Goal: Task Accomplishment & Management: Manage account settings

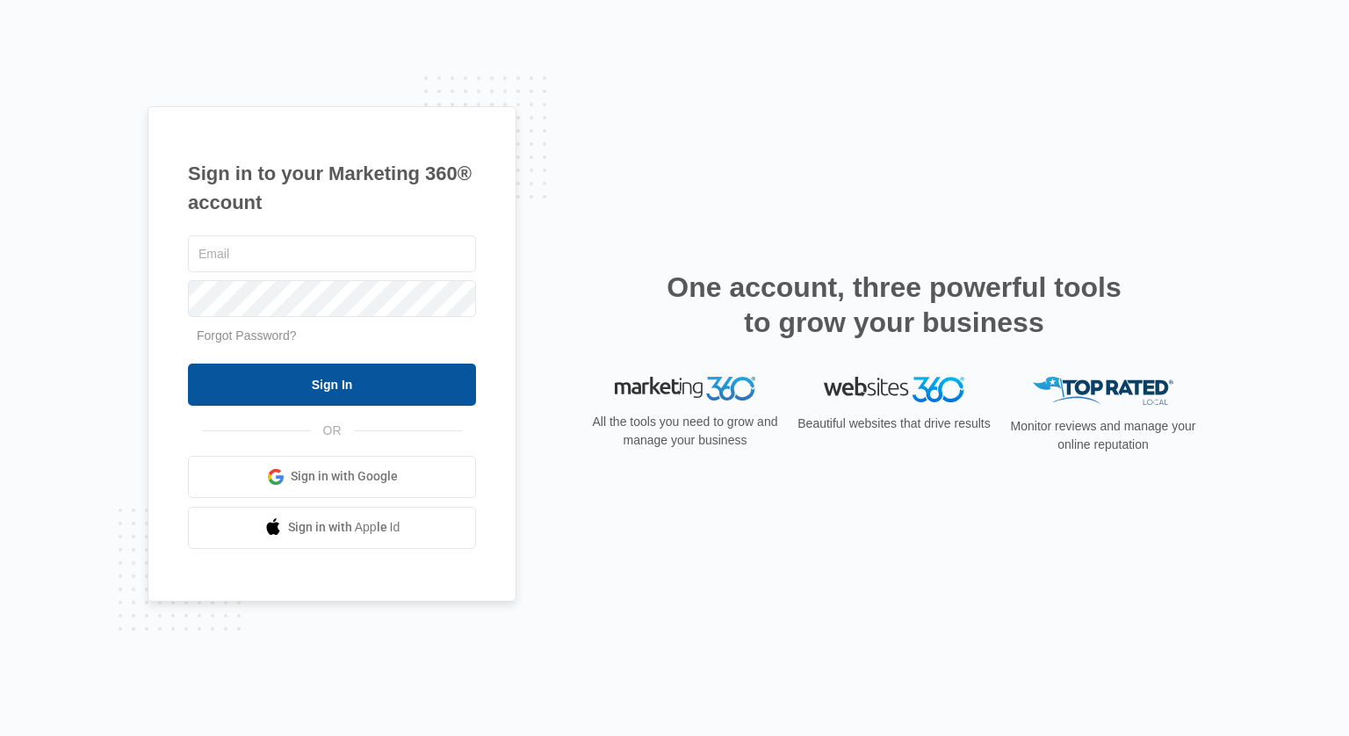
type input "[EMAIL_ADDRESS][DOMAIN_NAME]"
click at [361, 393] on input "Sign In" at bounding box center [332, 385] width 288 height 42
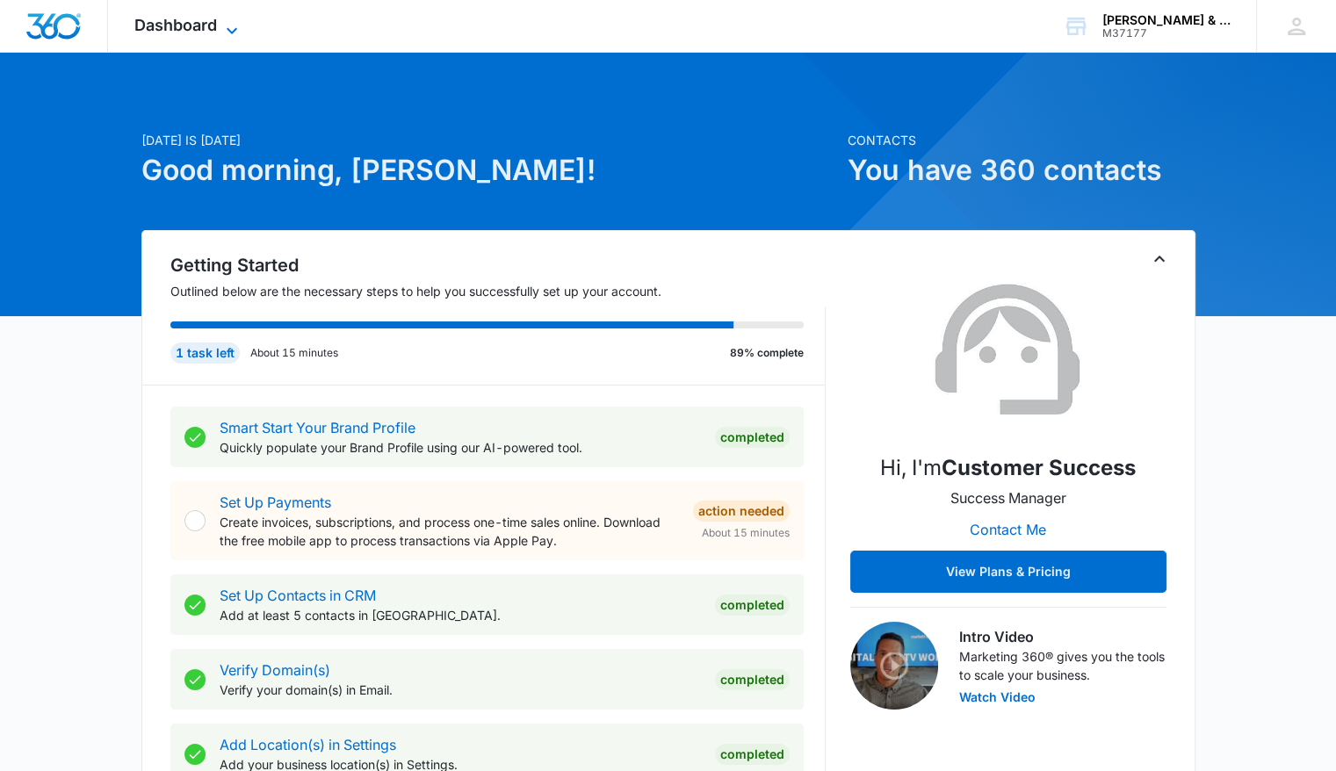
click at [179, 26] on span "Dashboard" at bounding box center [175, 25] width 83 height 18
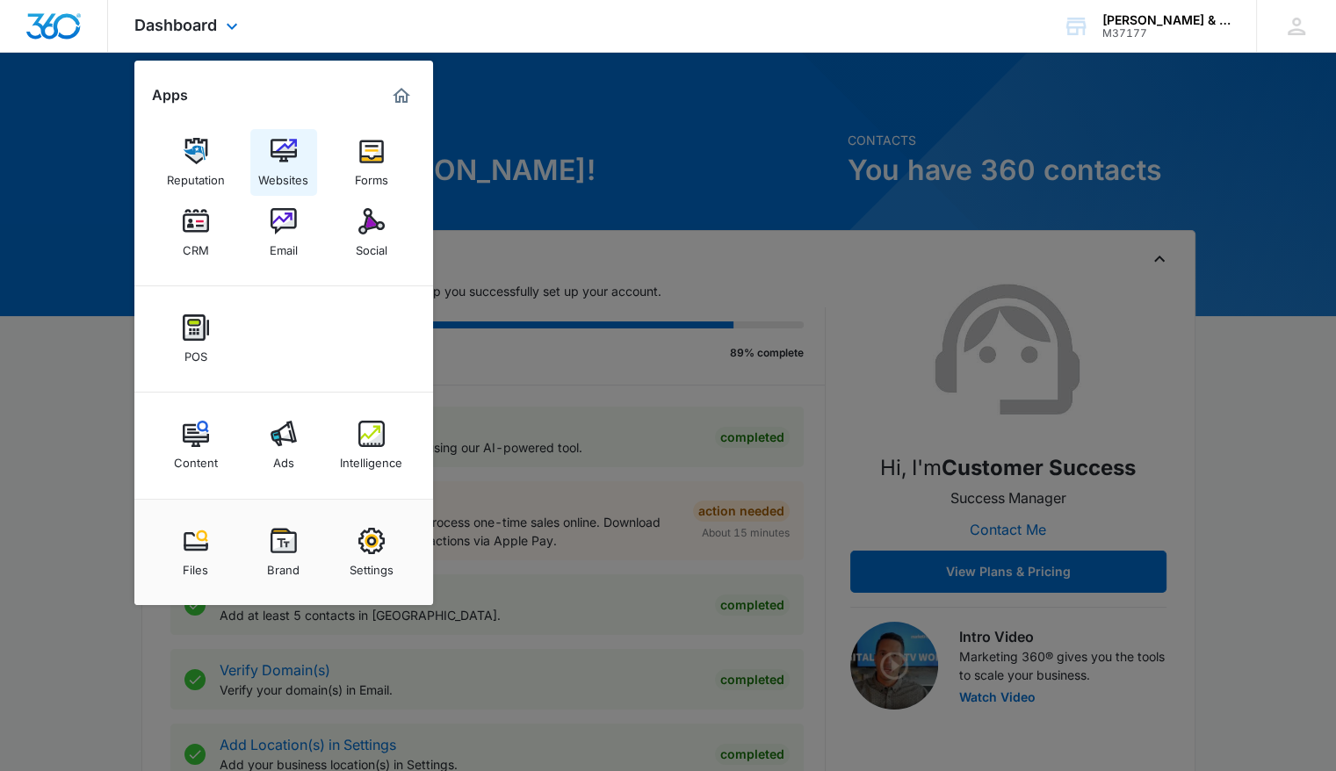
click at [298, 156] on link "Websites" at bounding box center [283, 162] width 67 height 67
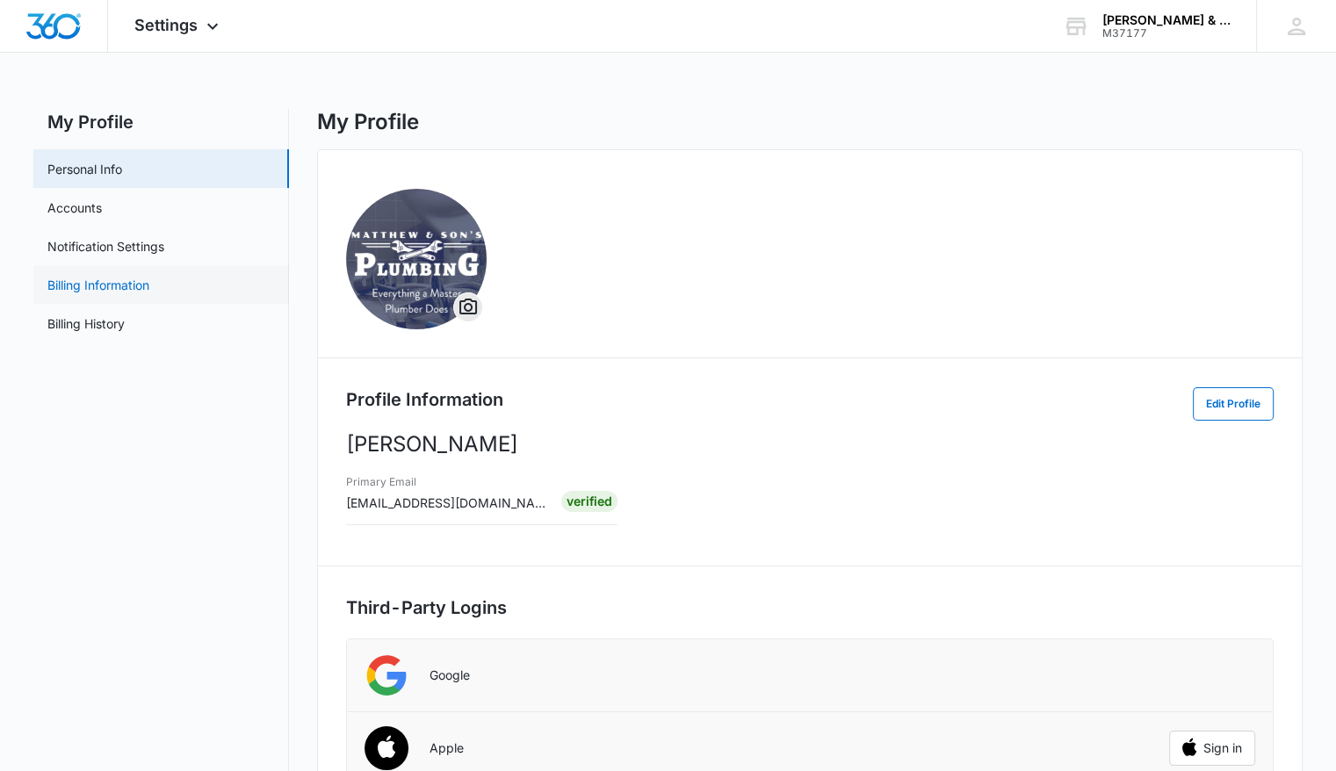
click at [149, 293] on link "Billing Information" at bounding box center [98, 285] width 102 height 18
